Goal: Obtain resource: Download file/media

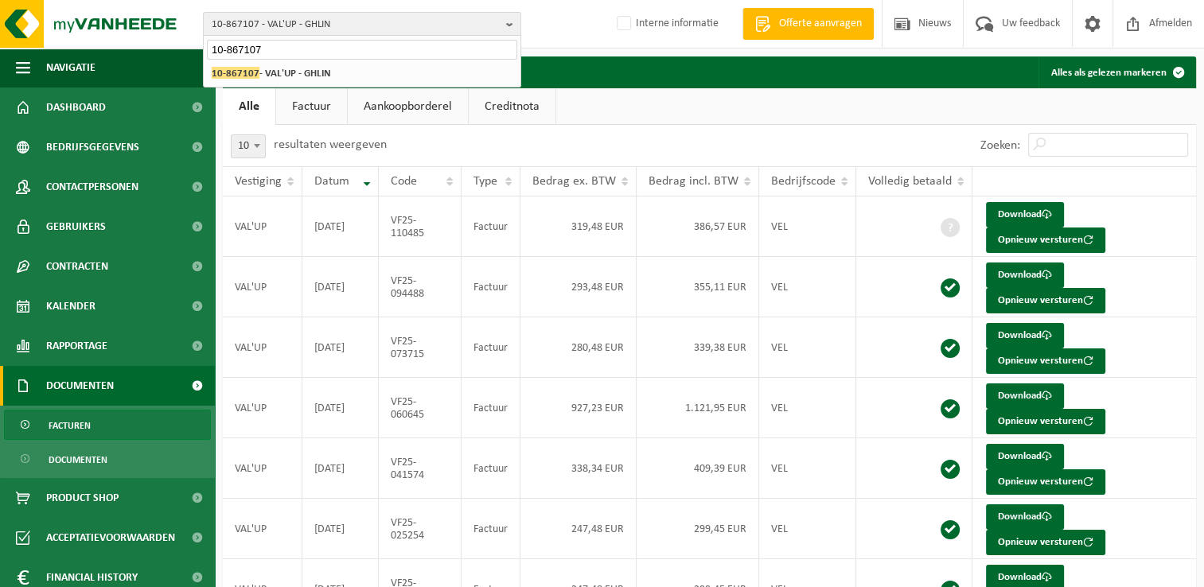
click at [262, 45] on input "10-867107" at bounding box center [362, 50] width 310 height 20
drag, startPoint x: 262, startPoint y: 45, endPoint x: 180, endPoint y: 45, distance: 81.9
click at [180, 45] on div "10-867107 - VAL'UP - GHLIN 10-867107 10-867107 - VAL'UP - GHLIN 10-867107 - VAL…" at bounding box center [602, 24] width 1204 height 49
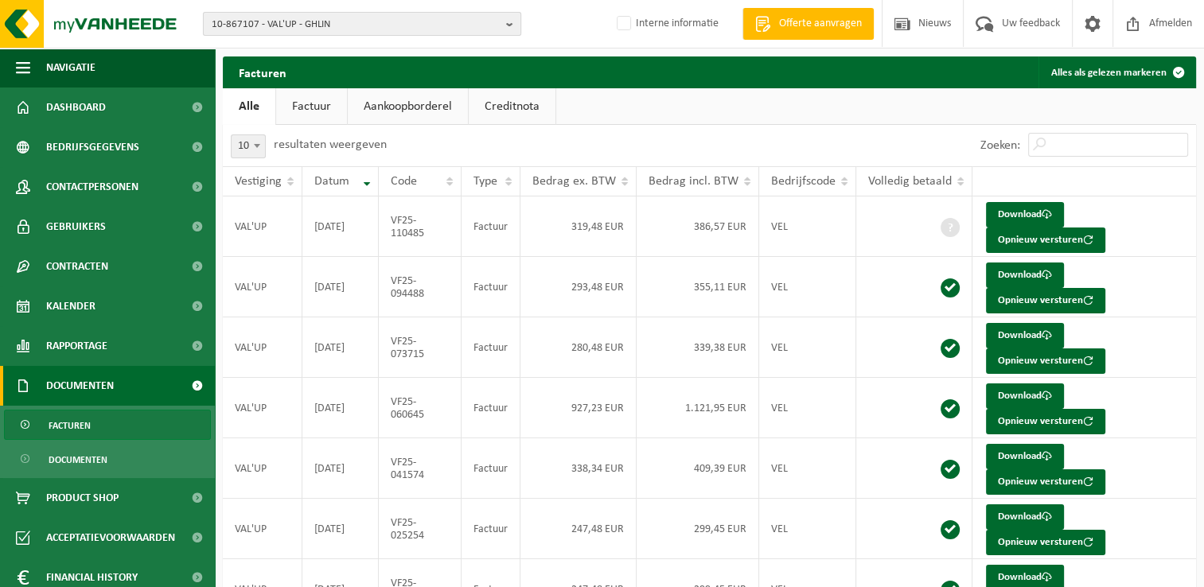
click at [312, 30] on span "10-867107 - VAL'UP - GHLIN" at bounding box center [356, 25] width 288 height 24
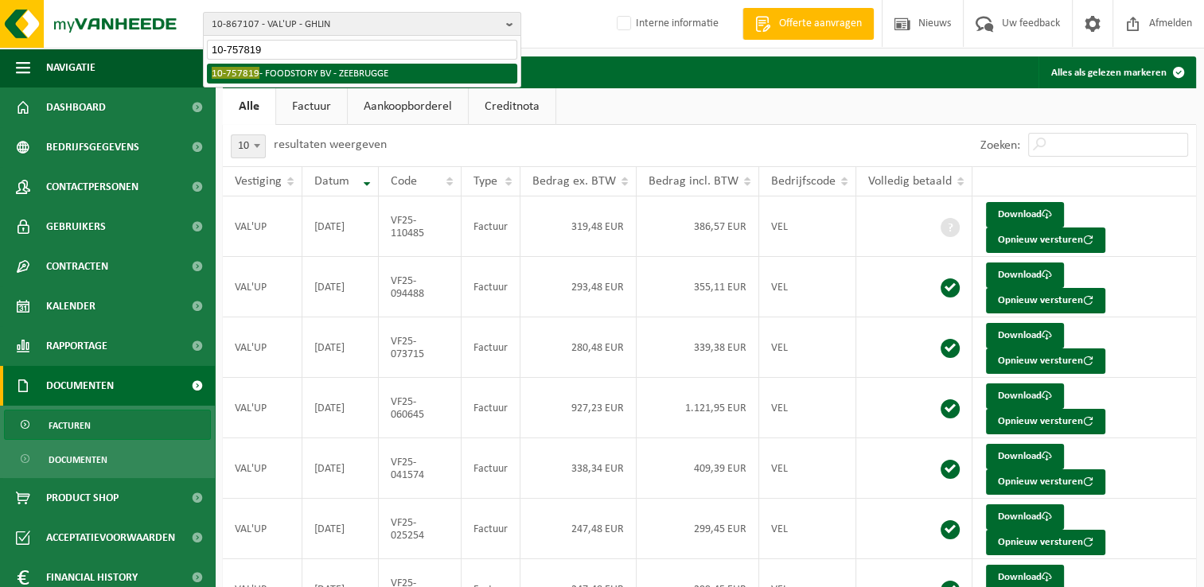
type input "10-757819"
click at [309, 70] on li "10-757819 - FOODSTORY BV - ZEEBRUGGE" at bounding box center [362, 74] width 310 height 20
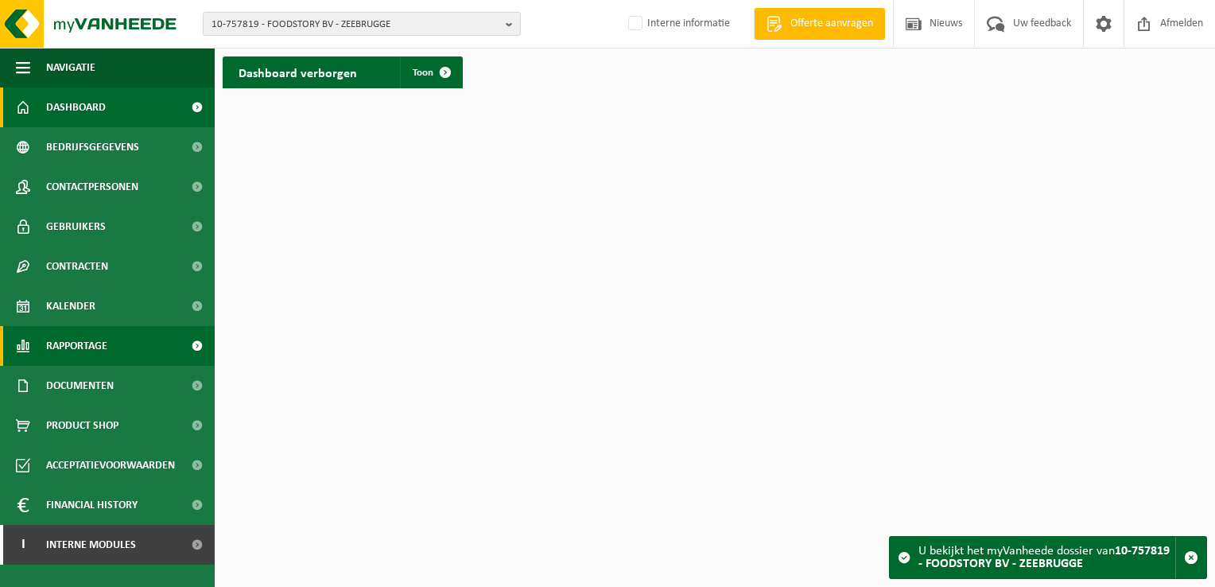
drag, startPoint x: 117, startPoint y: 344, endPoint x: 121, endPoint y: 362, distance: 18.7
click at [117, 344] on link "Rapportage" at bounding box center [107, 346] width 215 height 40
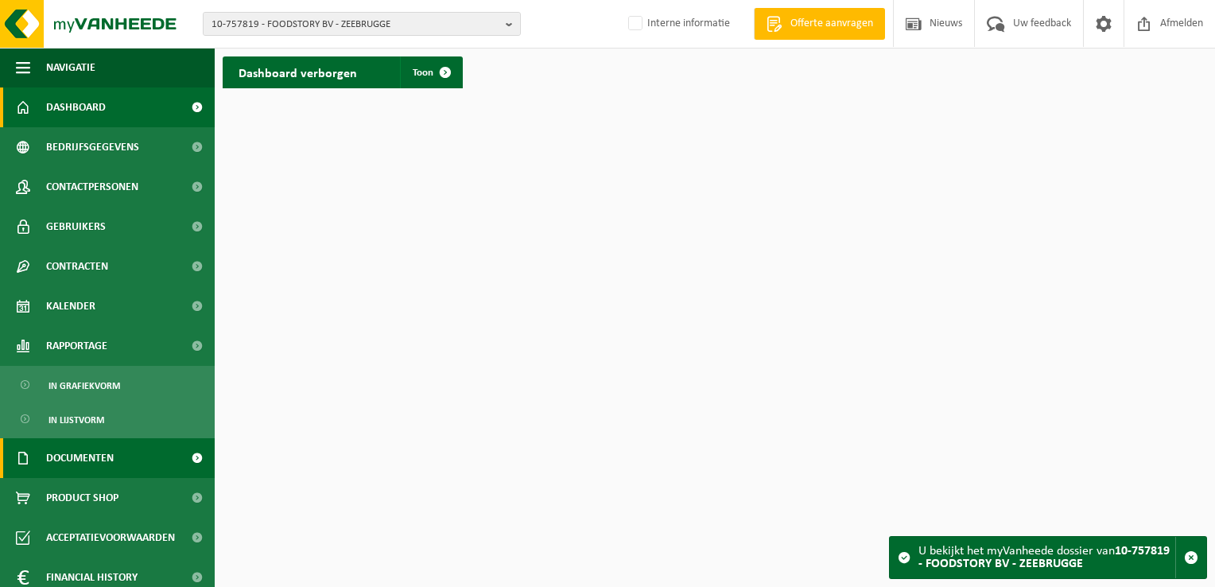
click at [90, 463] on span "Documenten" at bounding box center [80, 458] width 68 height 40
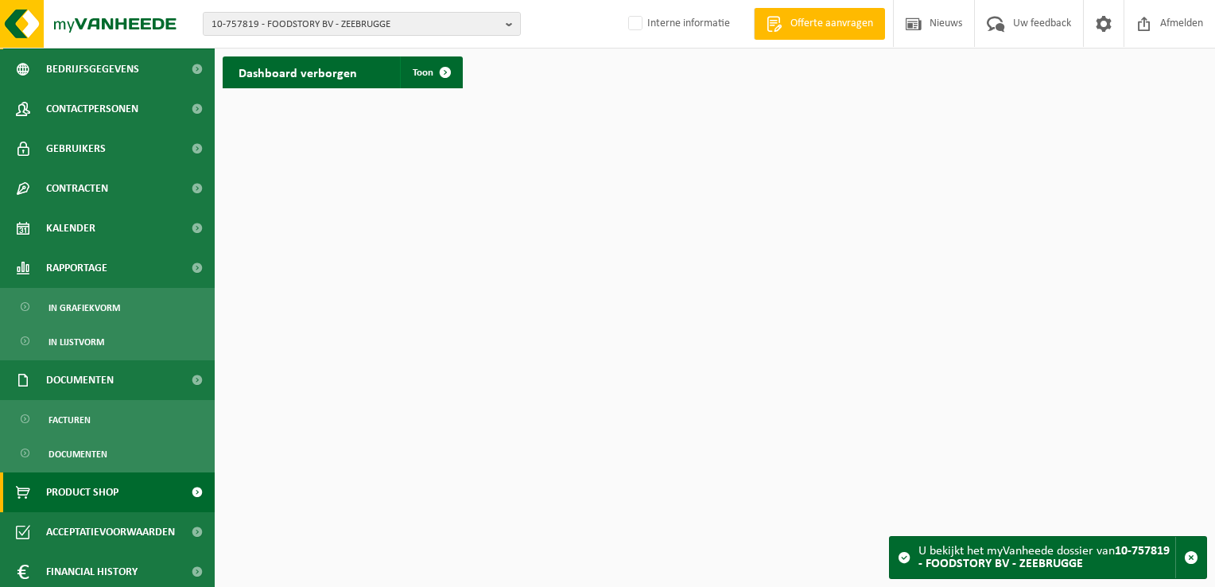
scroll to position [122, 0]
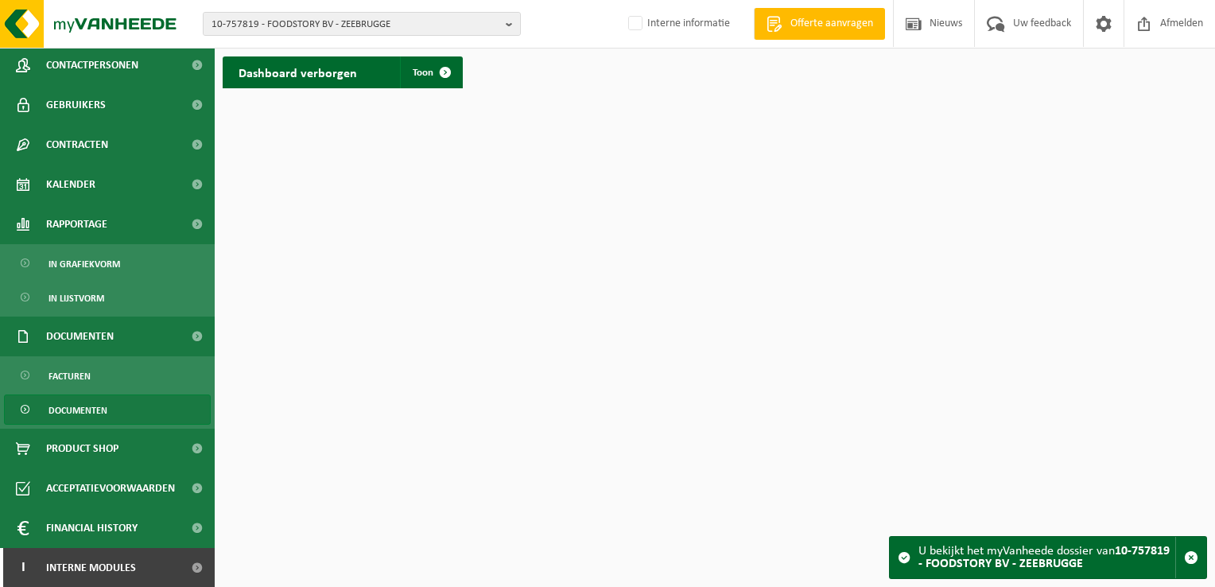
click at [63, 422] on span "Documenten" at bounding box center [78, 410] width 59 height 30
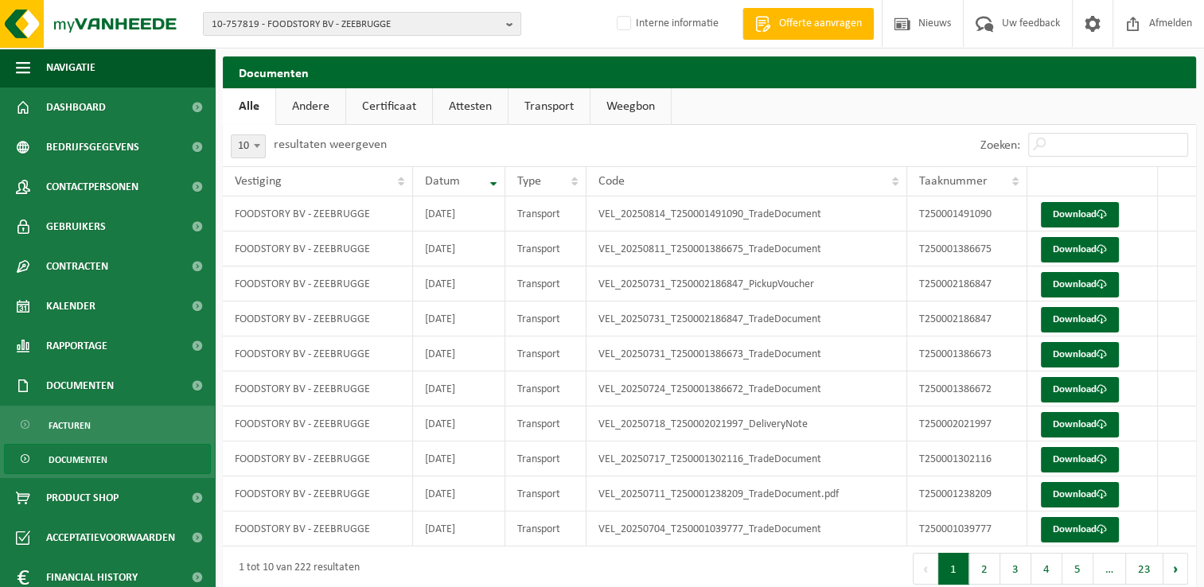
click at [474, 104] on link "Attesten" at bounding box center [470, 106] width 75 height 37
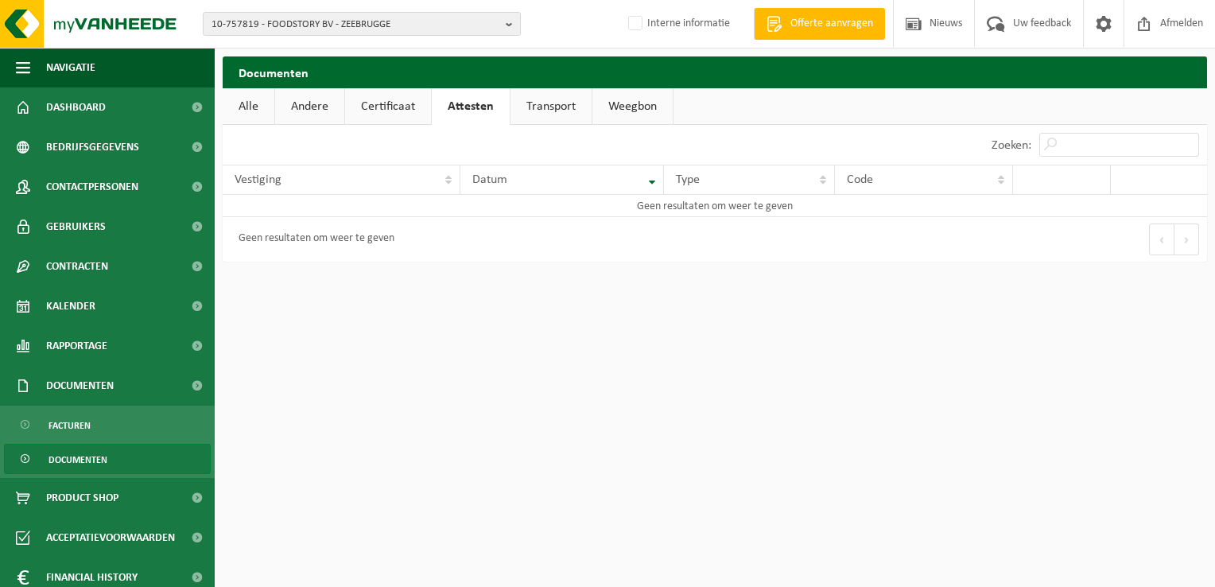
click at [301, 111] on link "Andere" at bounding box center [309, 106] width 69 height 37
click at [373, 107] on link "Certificaat" at bounding box center [391, 106] width 86 height 37
click at [277, 102] on link "Andere" at bounding box center [309, 106] width 69 height 37
click at [248, 97] on link "Alle" at bounding box center [249, 106] width 52 height 37
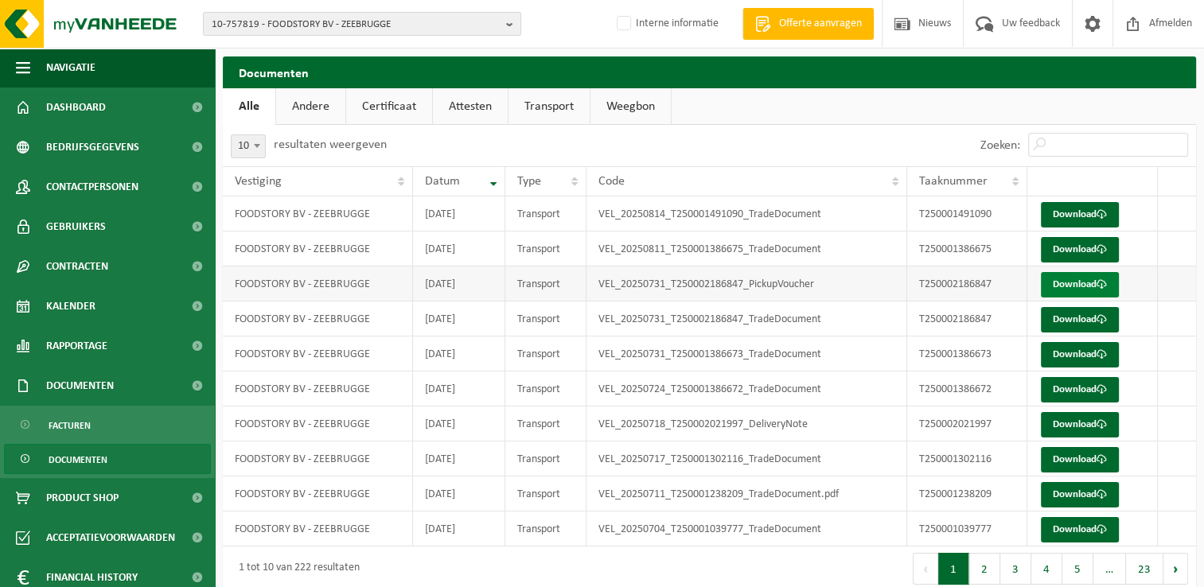
click at [1064, 283] on link "Download" at bounding box center [1079, 284] width 78 height 25
